Goal: Task Accomplishment & Management: Use online tool/utility

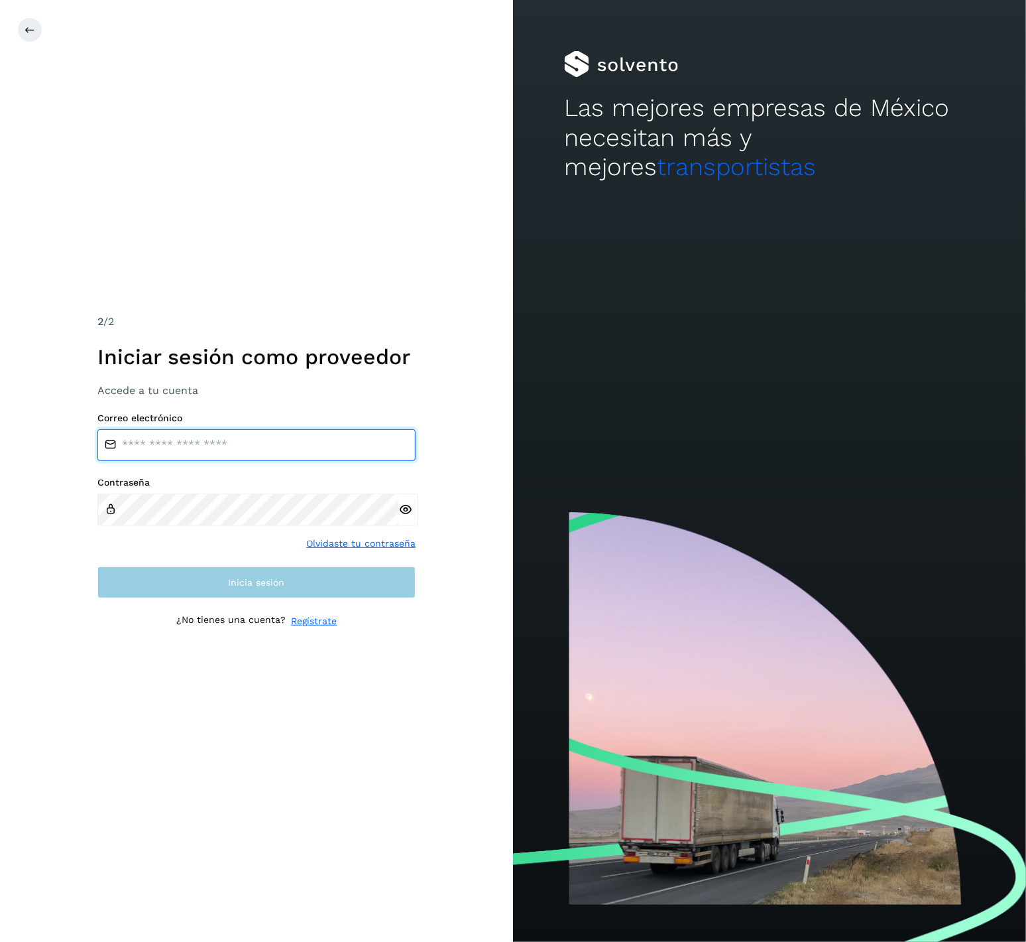
type input "**********"
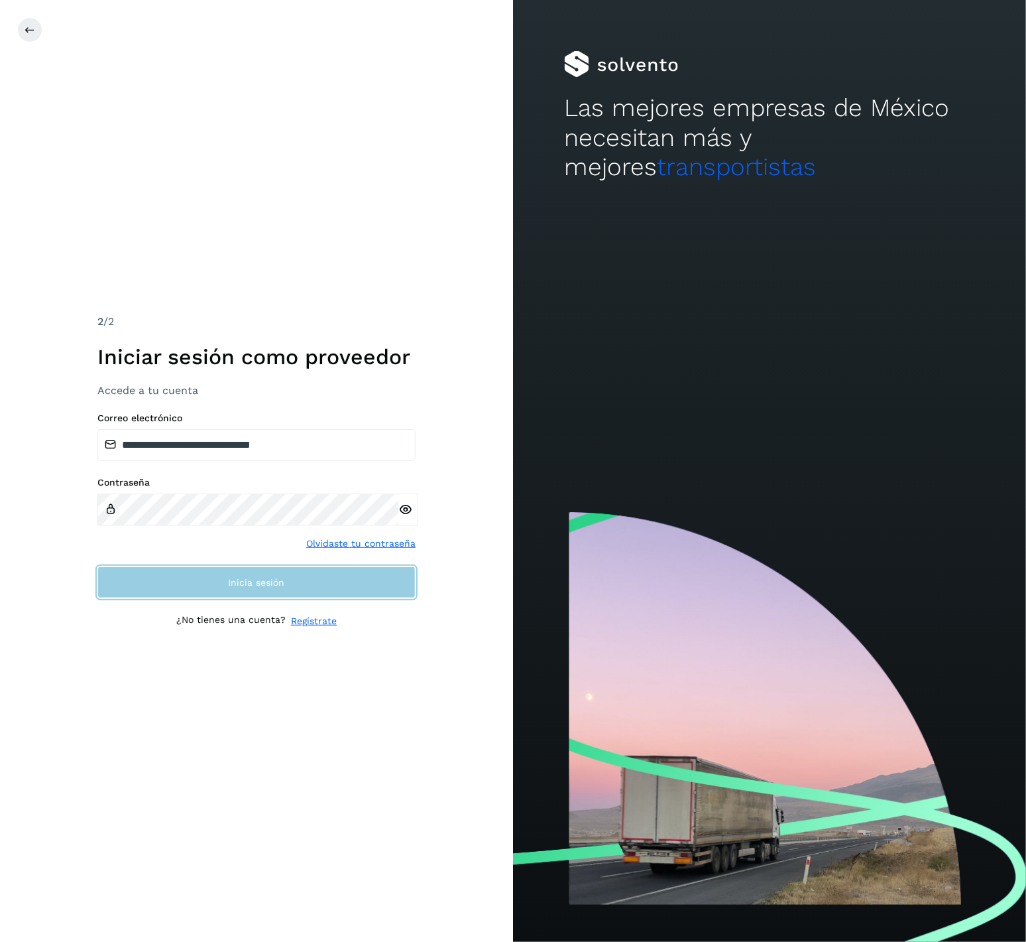
click at [280, 578] on span "Inicia sesión" at bounding box center [257, 581] width 56 height 9
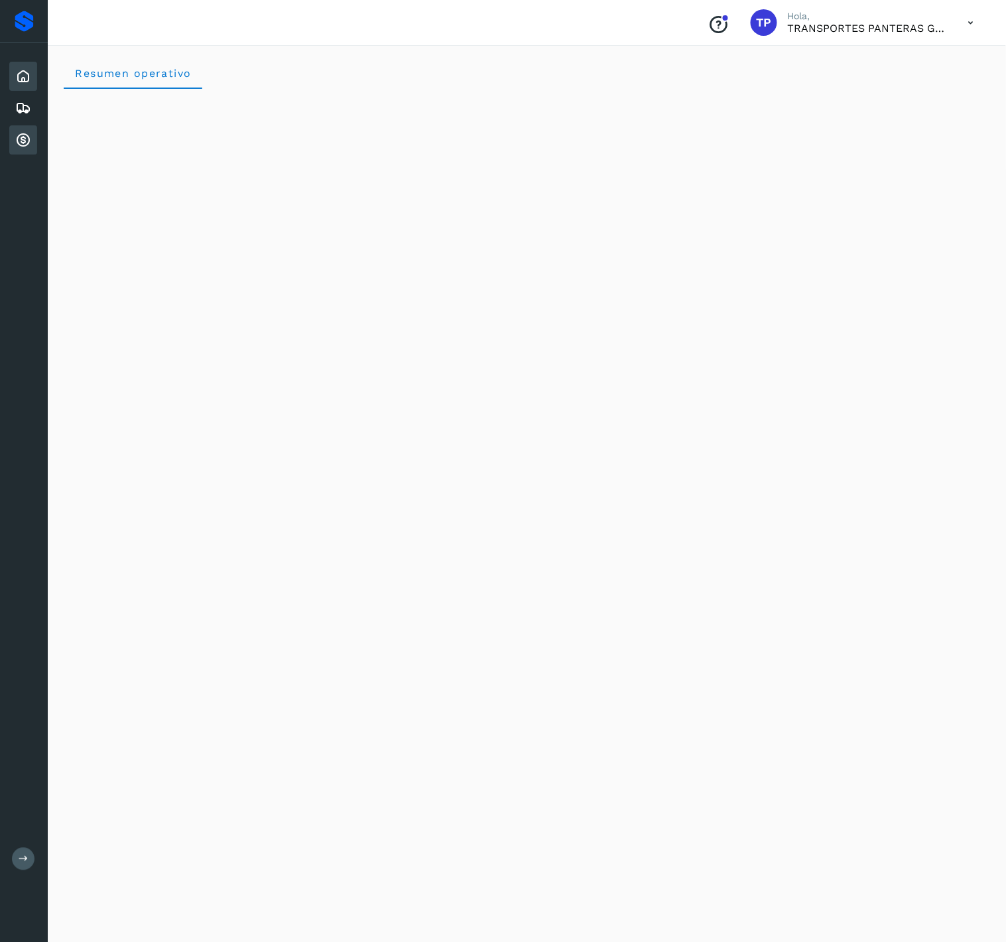
click at [18, 138] on icon at bounding box center [23, 140] width 16 height 16
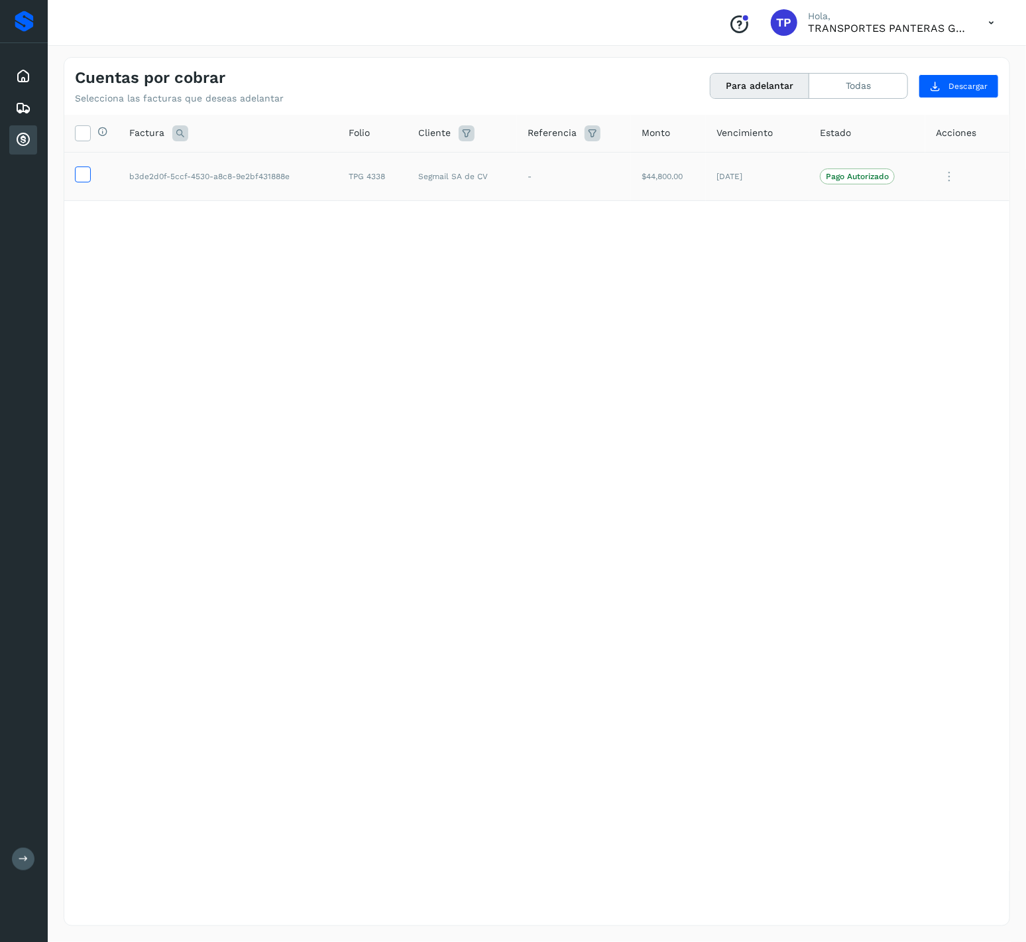
click at [81, 168] on icon at bounding box center [83, 173] width 14 height 14
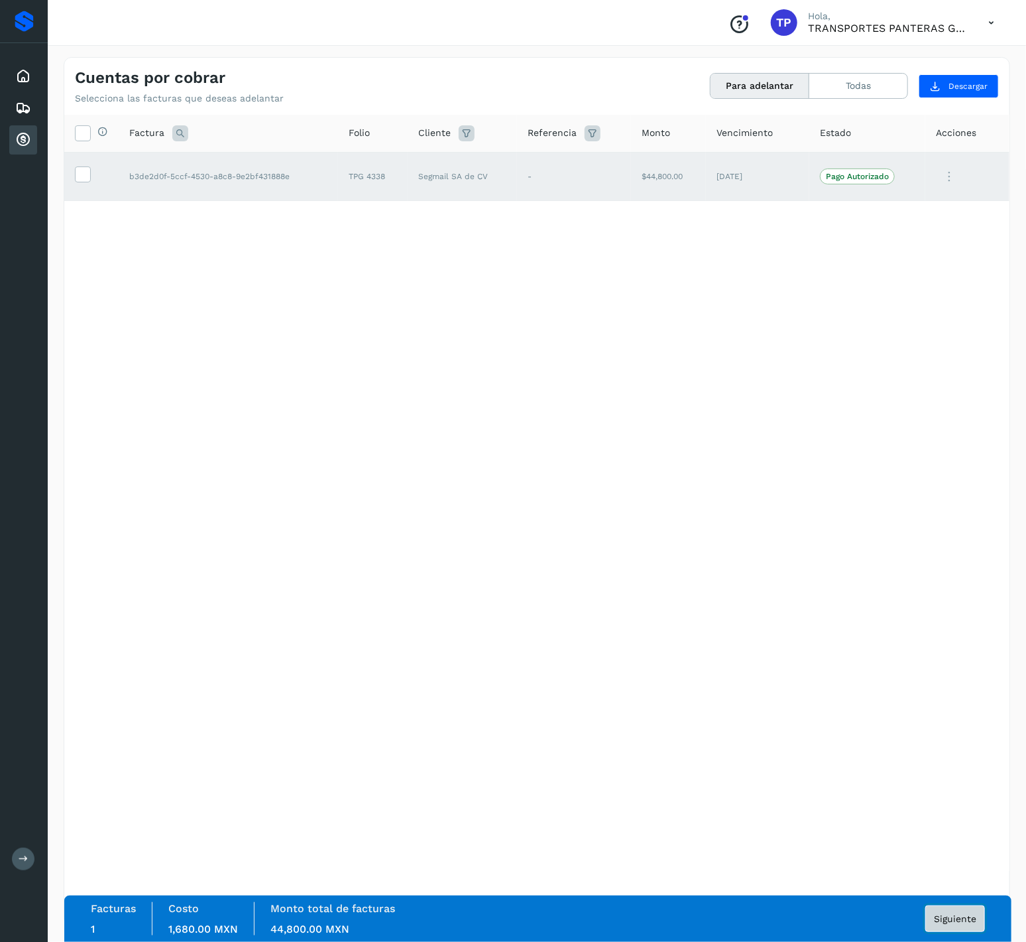
click at [958, 914] on span "Siguiente" at bounding box center [955, 918] width 42 height 9
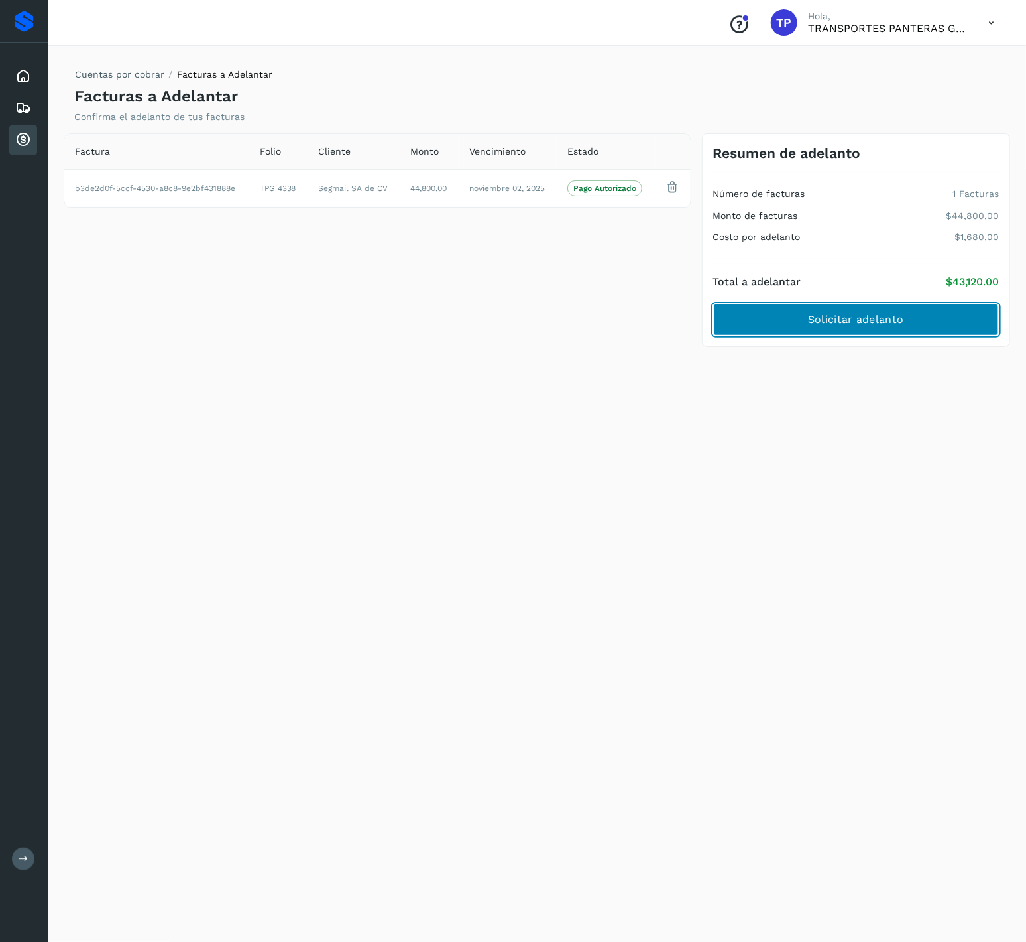
click at [897, 324] on span "Solicitar adelanto" at bounding box center [855, 319] width 95 height 15
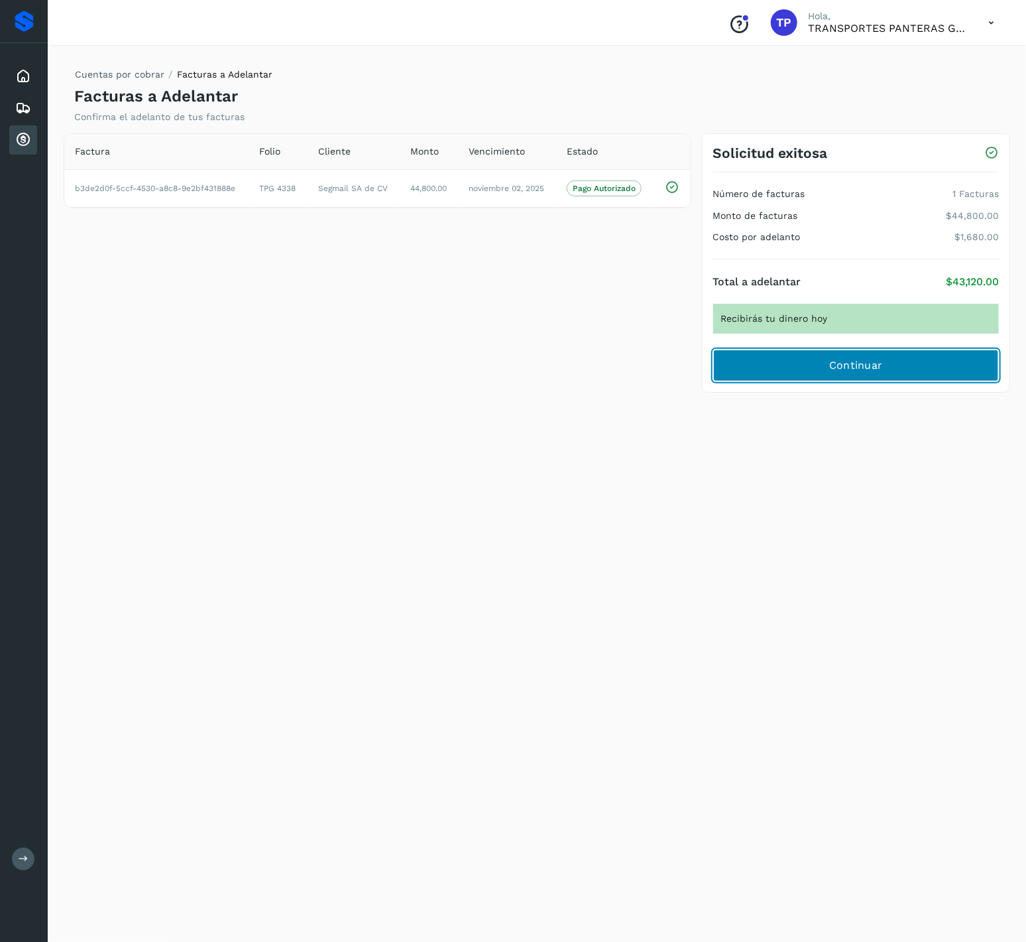
click at [875, 362] on span "Continuar" at bounding box center [856, 365] width 54 height 15
